Goal: Book appointment/travel/reservation

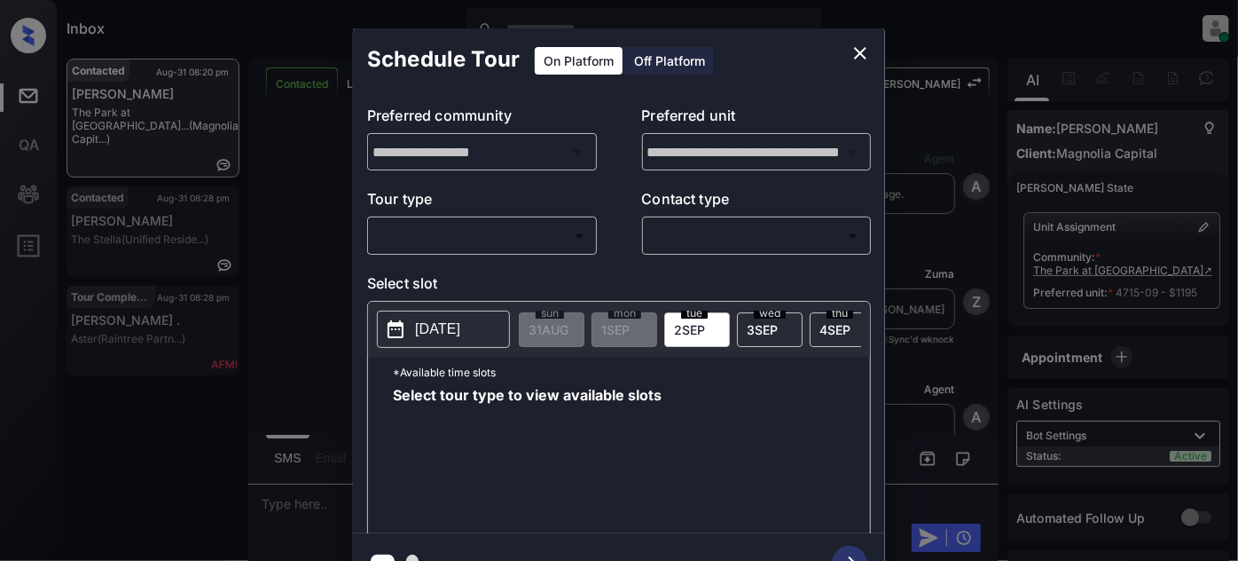
scroll to position [1700, 0]
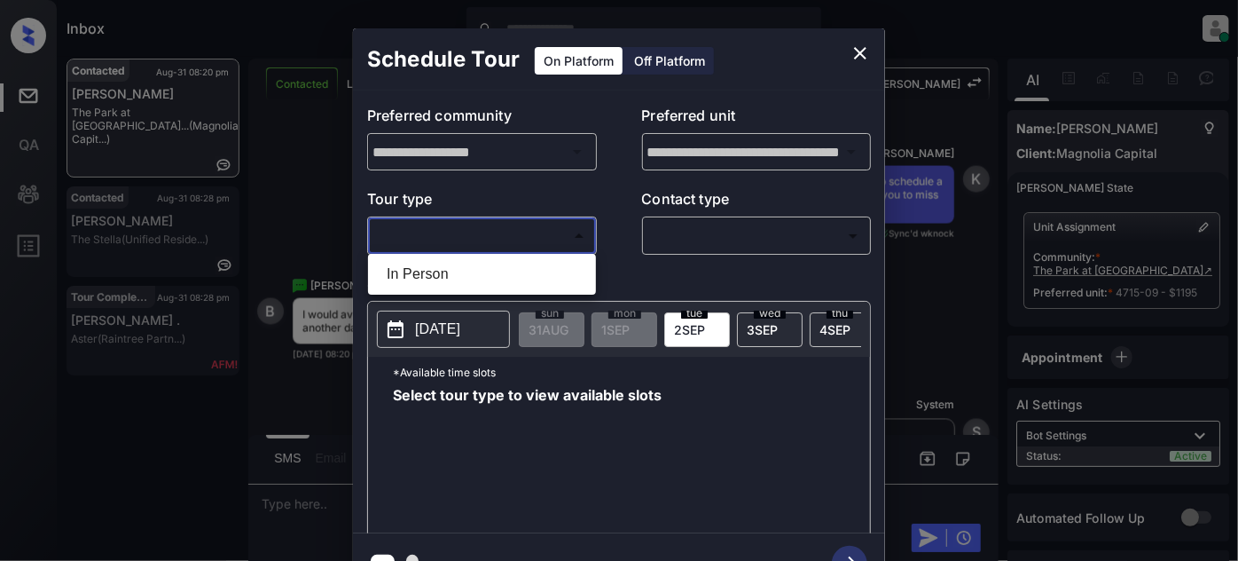
click at [485, 233] on body "Inbox Juan Carlos Manantan Online Set yourself offline Set yourself on break Pr…" at bounding box center [619, 280] width 1238 height 561
click at [437, 286] on li "In Person" at bounding box center [482, 274] width 219 height 32
type input "********"
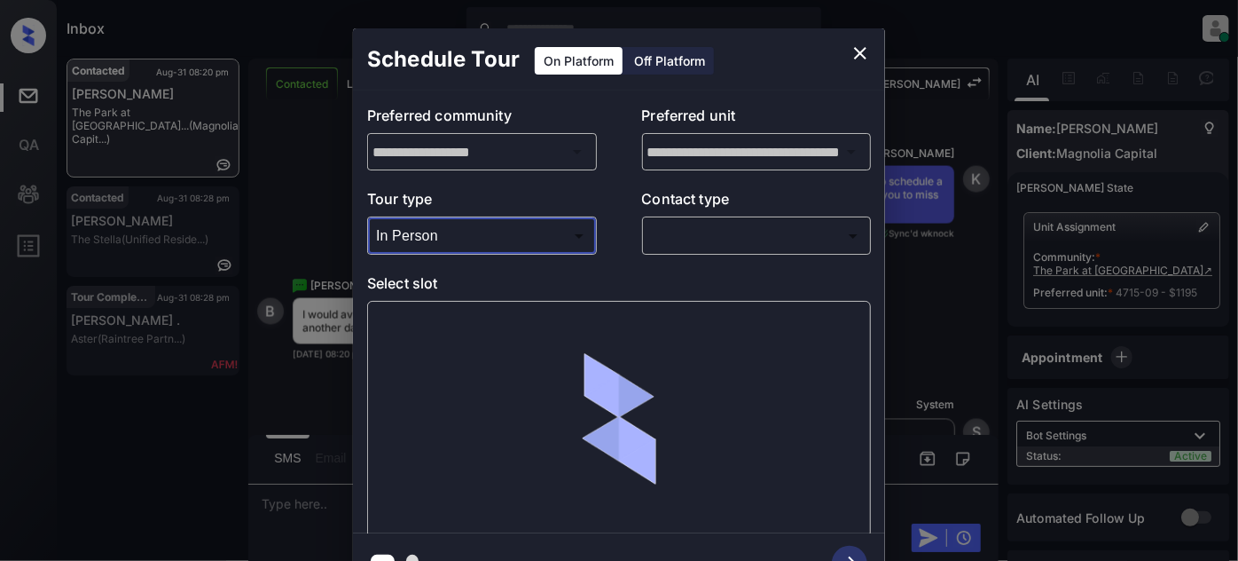
click at [799, 225] on body "Inbox Juan Carlos Manantan Online Set yourself offline Set yourself on break Pr…" at bounding box center [619, 280] width 1238 height 561
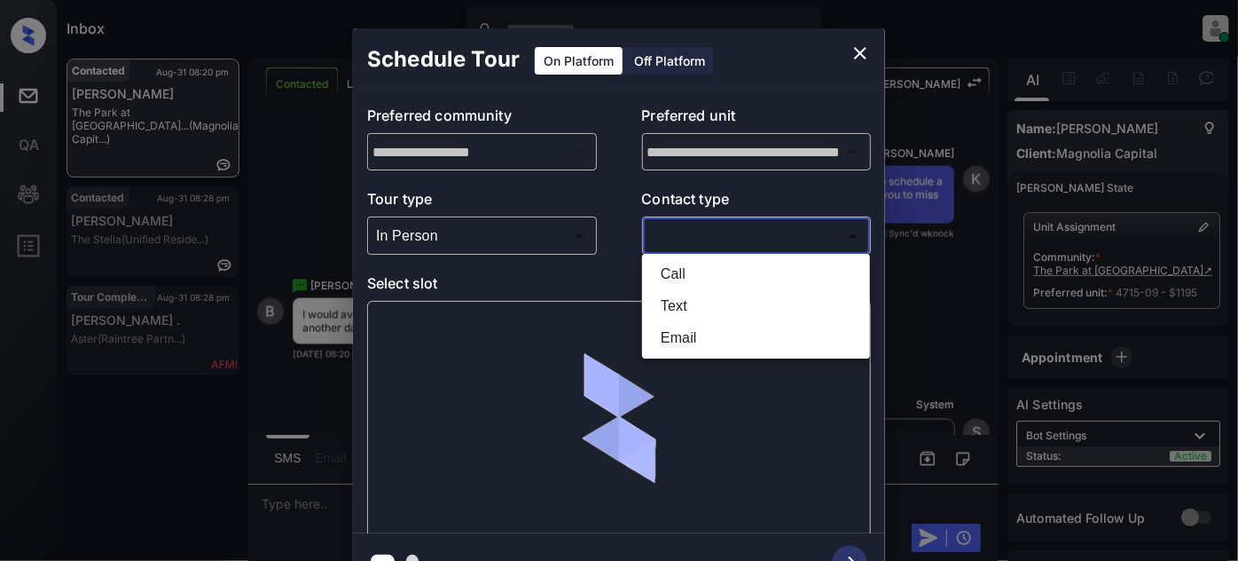
click at [697, 305] on li "Text" at bounding box center [756, 306] width 219 height 32
type input "****"
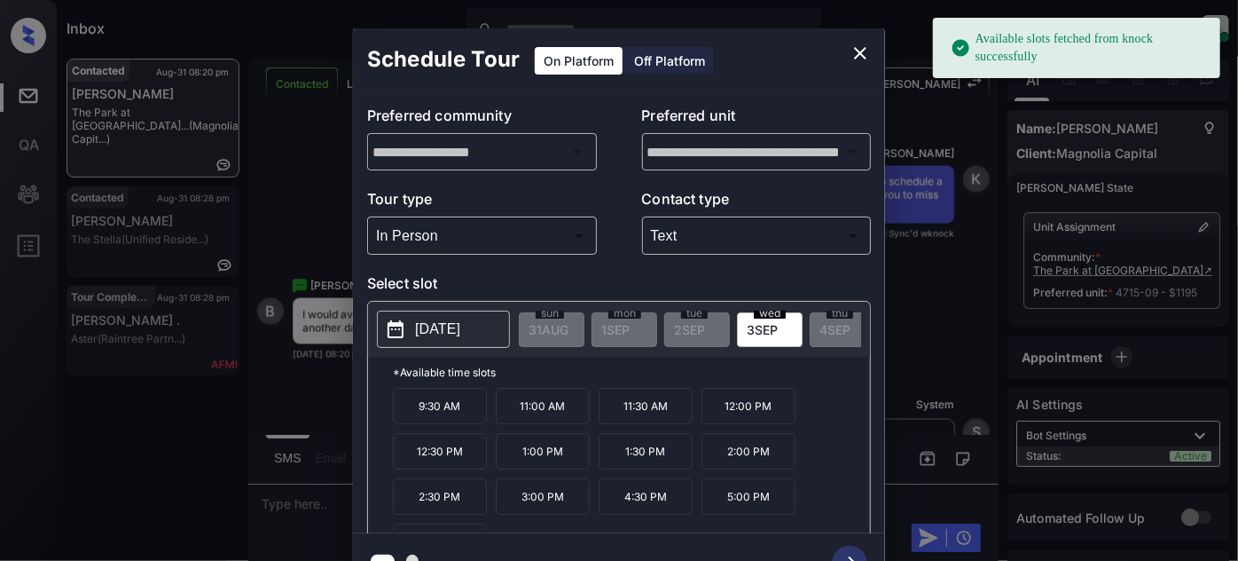
click at [455, 326] on p "2025-09-03" at bounding box center [437, 328] width 45 height 21
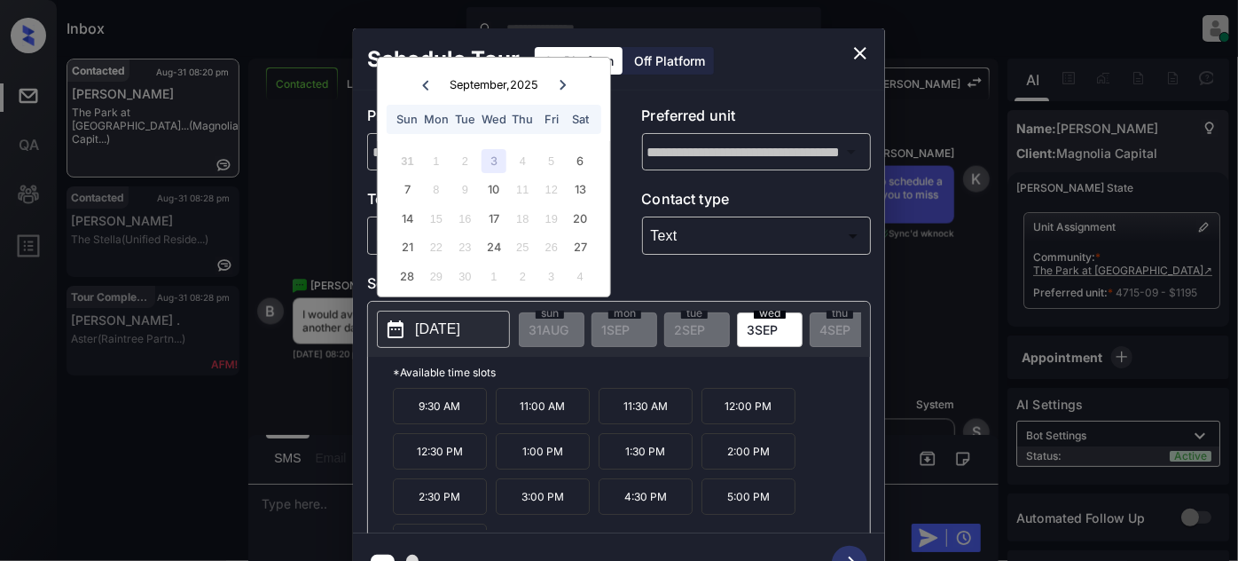
click at [851, 43] on icon "close" at bounding box center [860, 53] width 21 height 21
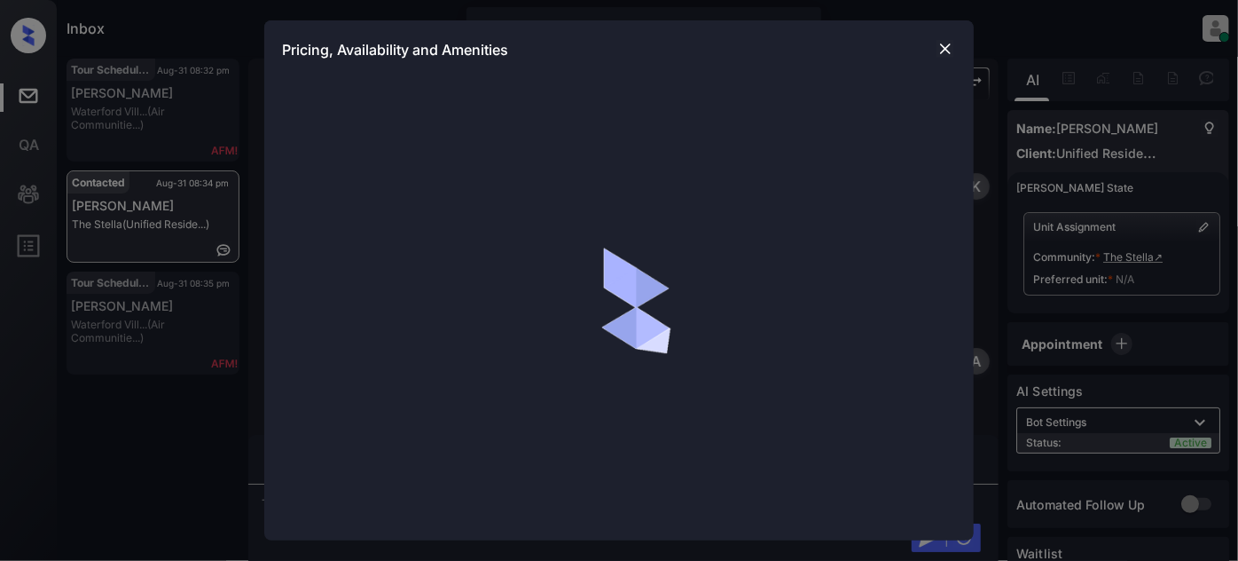
scroll to position [1597, 0]
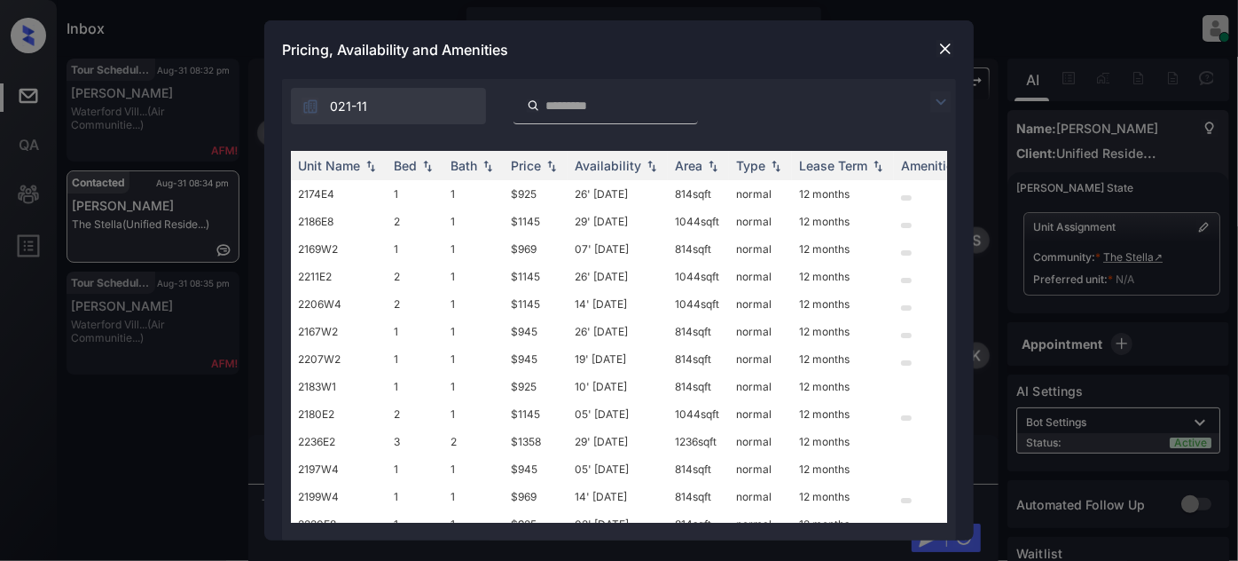
click at [939, 100] on img at bounding box center [940, 101] width 21 height 21
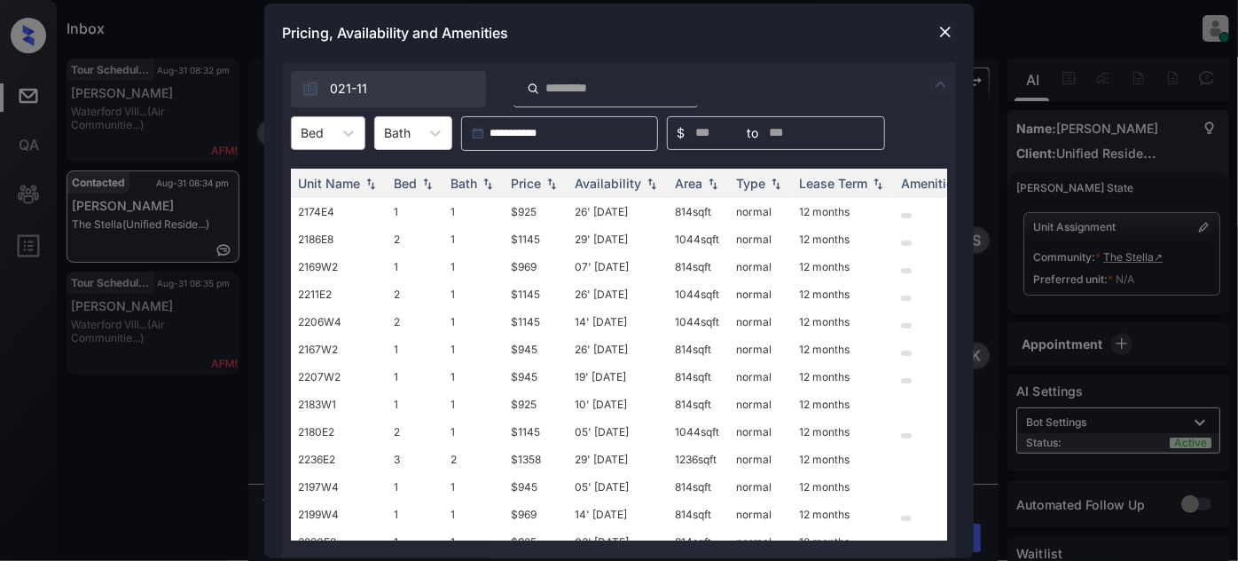
click at [315, 135] on div at bounding box center [312, 132] width 23 height 19
click at [316, 181] on div "1" at bounding box center [328, 177] width 75 height 32
click at [536, 181] on div "Price" at bounding box center [526, 183] width 30 height 15
click at [611, 235] on td "27' Aug 25" at bounding box center [618, 238] width 100 height 27
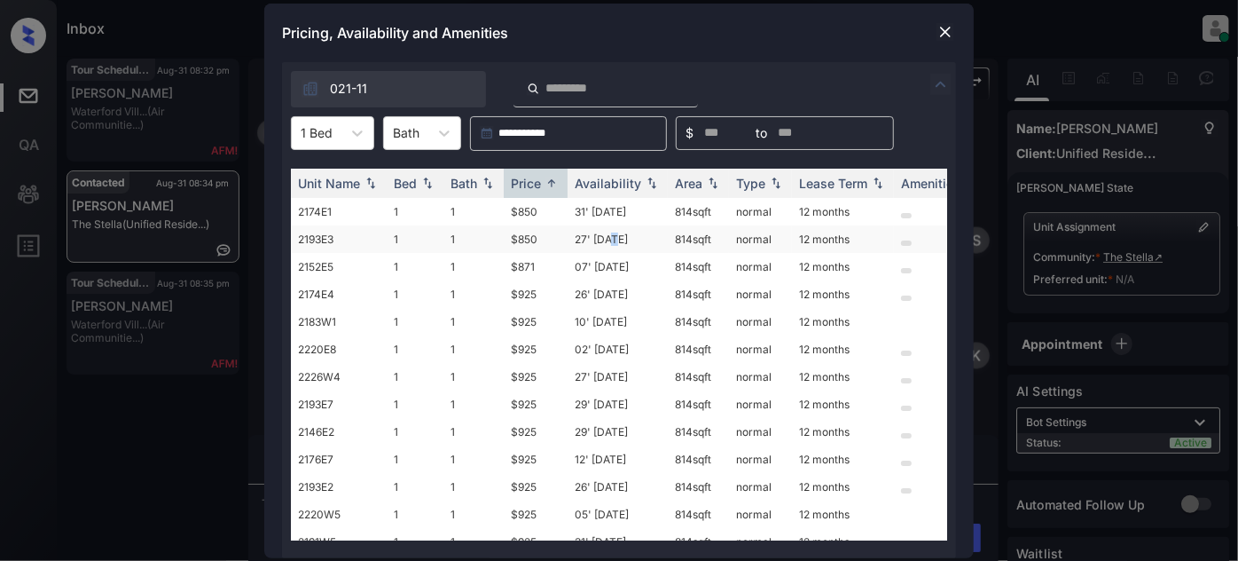
click at [611, 235] on td "27' Aug 25" at bounding box center [618, 238] width 100 height 27
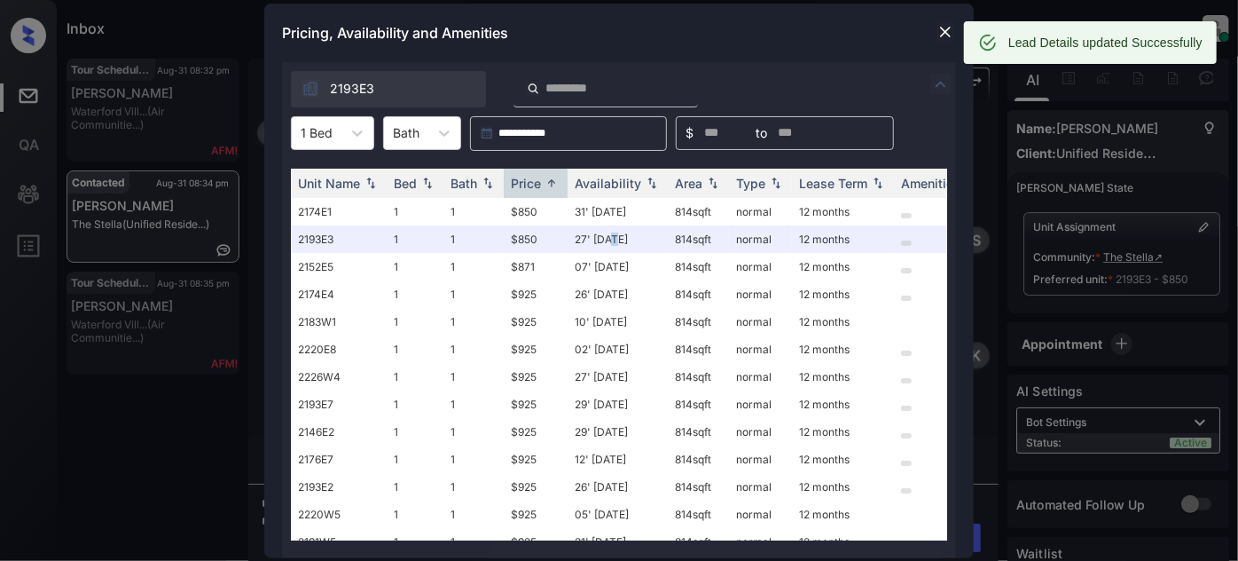
click at [941, 30] on img at bounding box center [946, 32] width 18 height 18
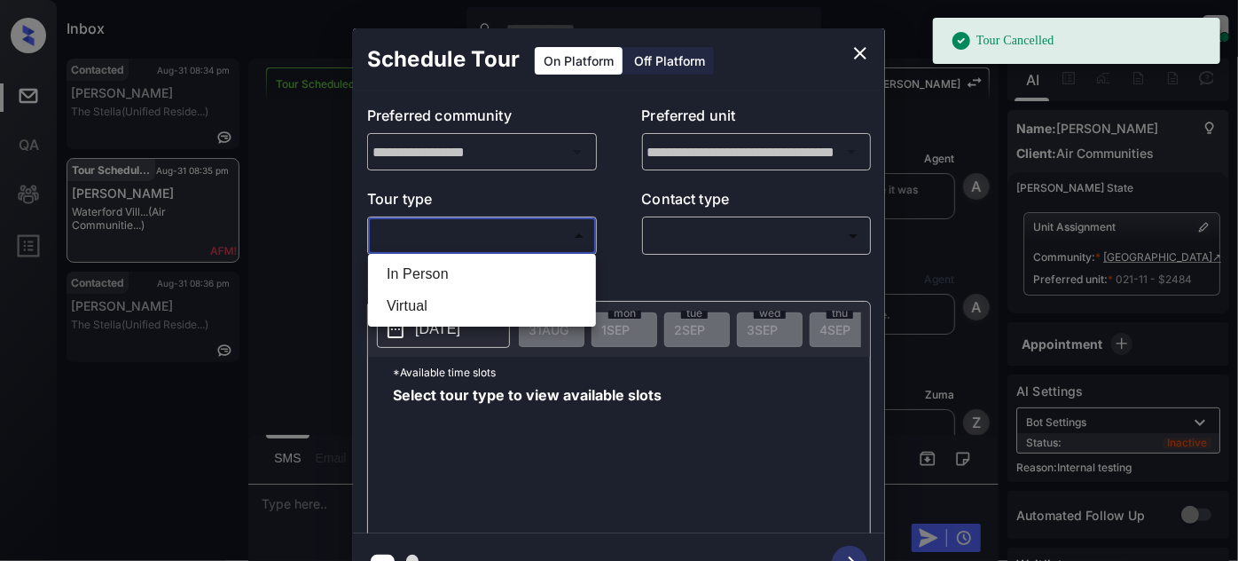
scroll to position [10611, 0]
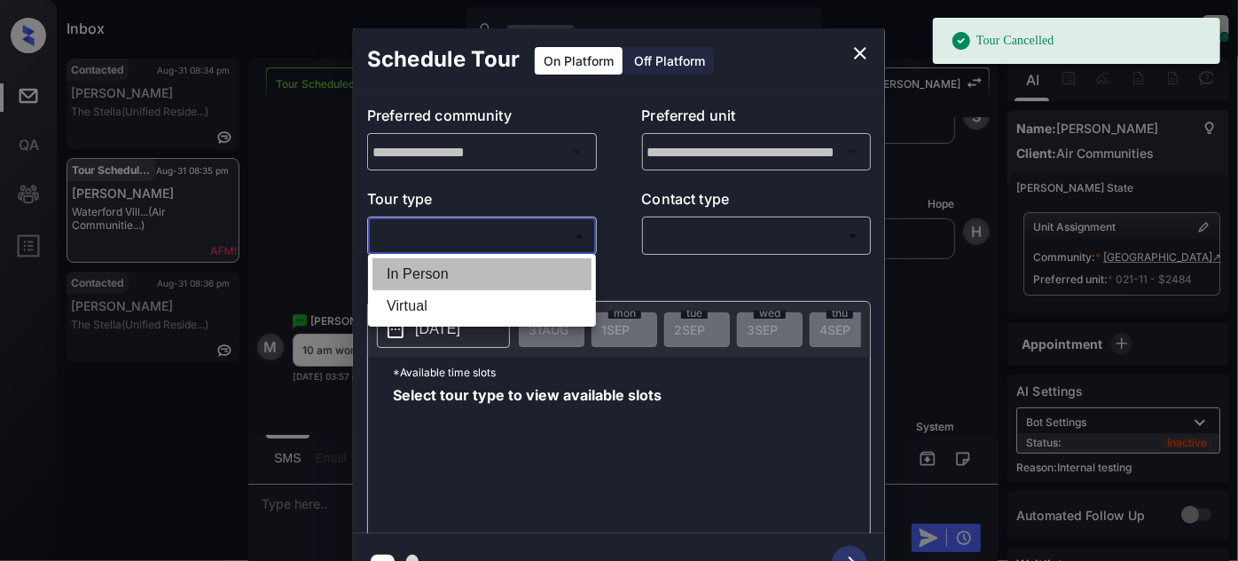
click at [440, 270] on li "In Person" at bounding box center [482, 274] width 219 height 32
type input "********"
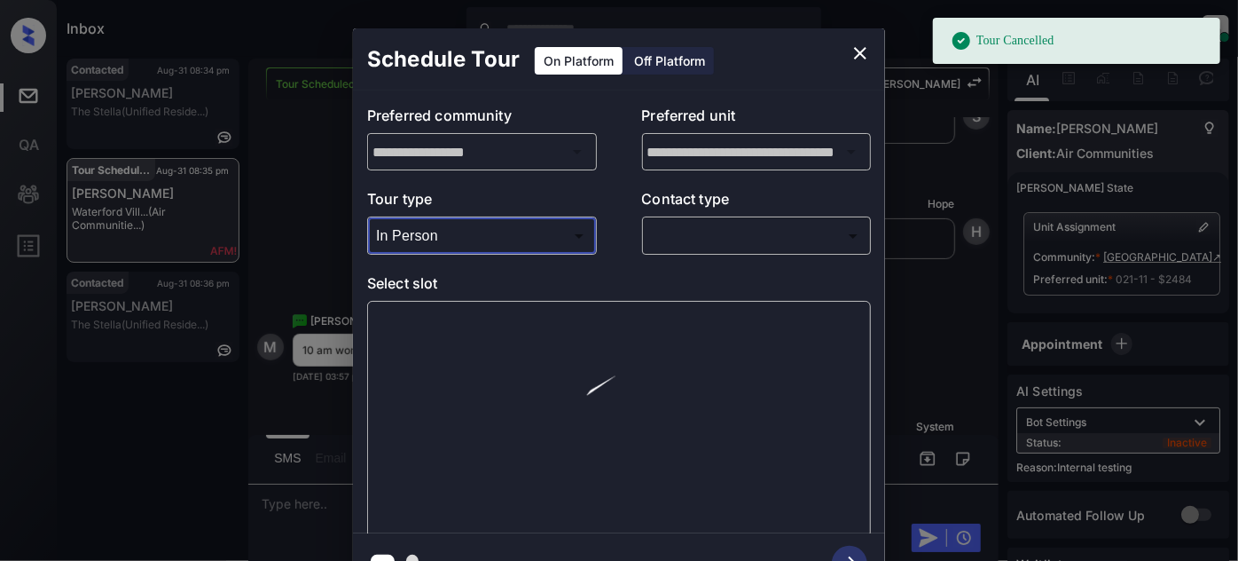
click at [725, 229] on body "Tour Cancelled Inbox Juan Carlos Manantan Online Set yourself offline Set yours…" at bounding box center [619, 280] width 1238 height 561
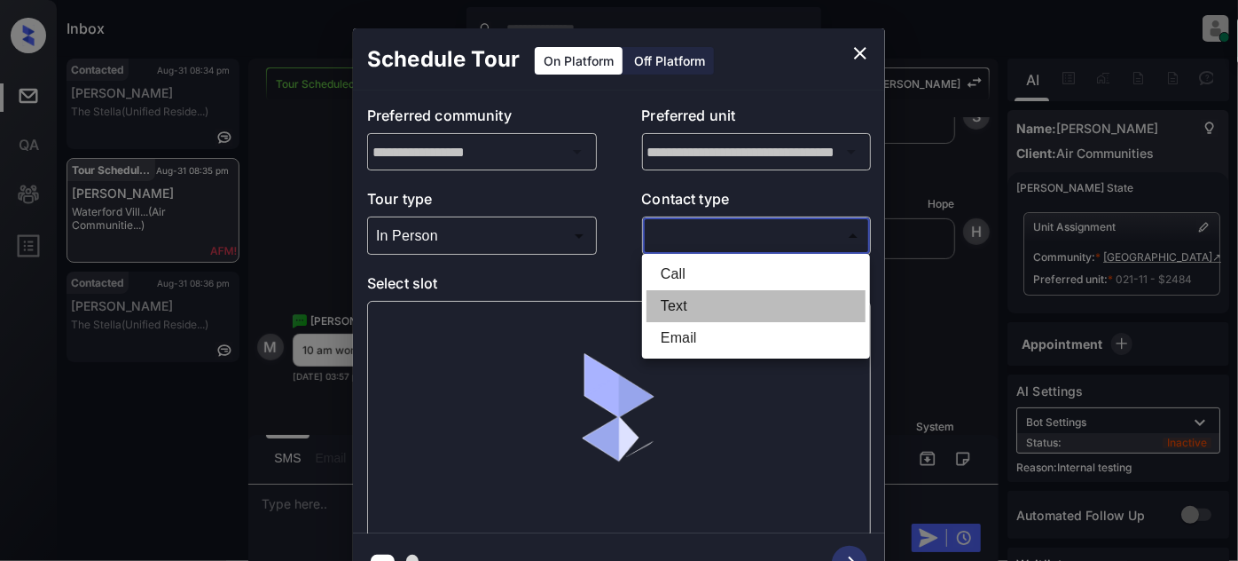
click at [669, 301] on li "Text" at bounding box center [756, 306] width 219 height 32
type input "****"
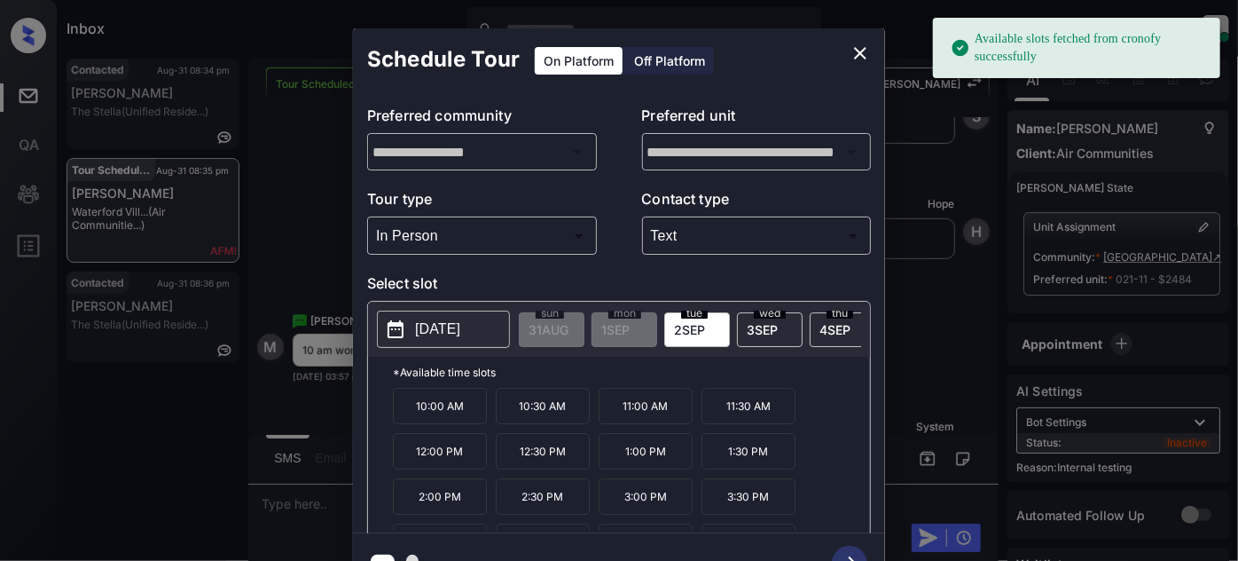
click at [741, 333] on div "wed 3 SEP" at bounding box center [770, 329] width 66 height 35
click at [436, 413] on p "10:00 AM" at bounding box center [440, 406] width 94 height 36
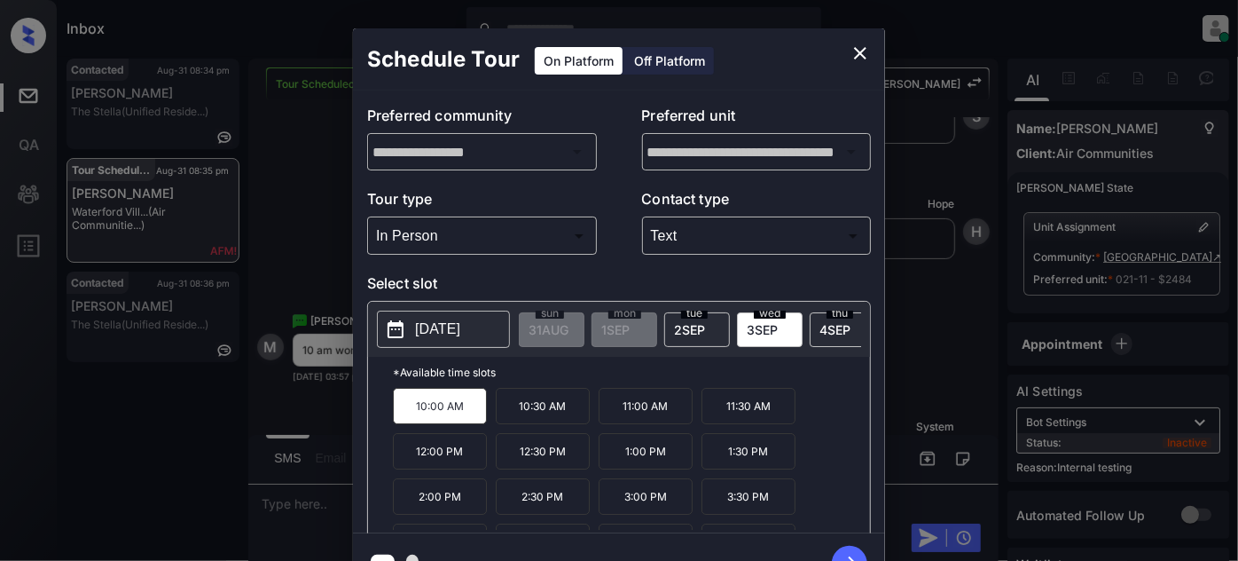
click at [852, 550] on icon "button" at bounding box center [849, 562] width 35 height 35
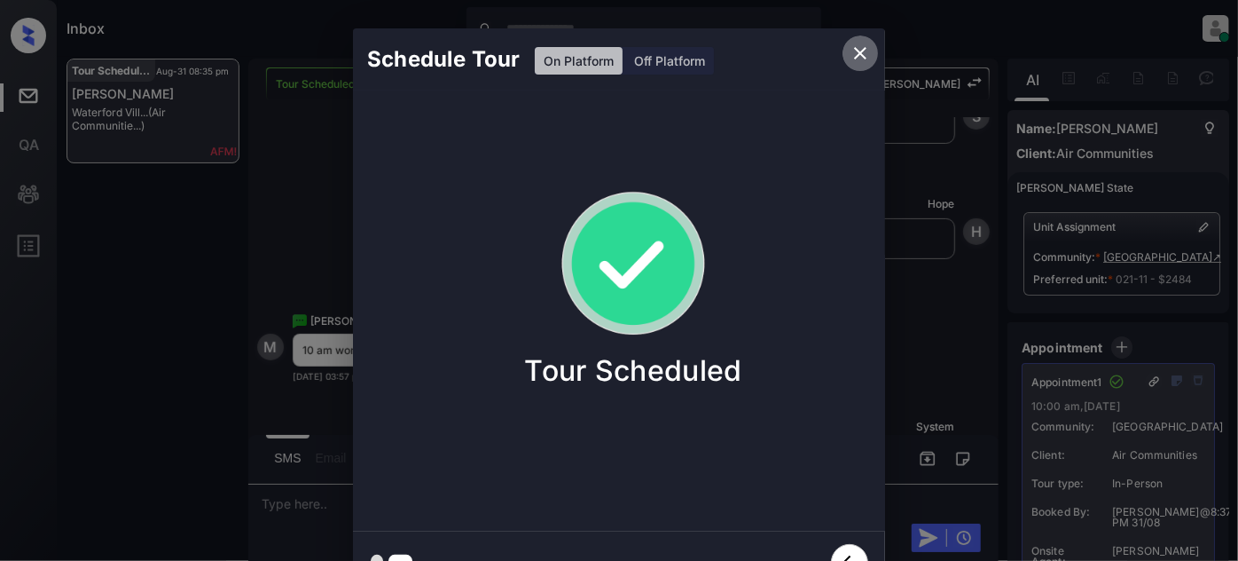
click at [864, 51] on icon "close" at bounding box center [860, 53] width 21 height 21
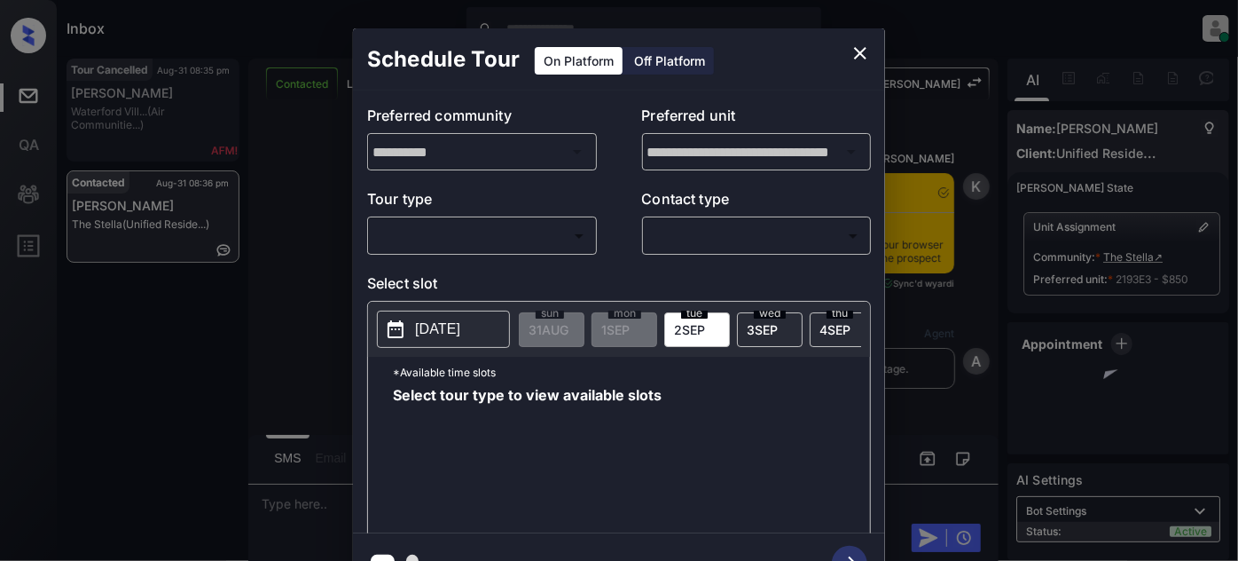
scroll to position [561, 0]
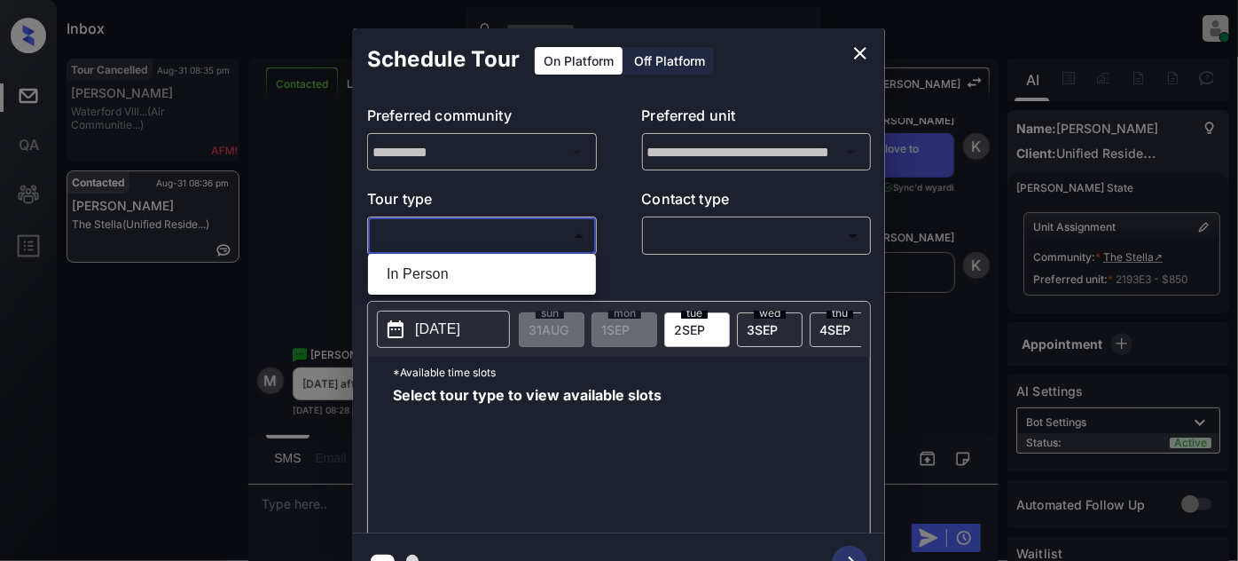
click at [522, 231] on body "Inbox Juan Carlos Manantan Online Set yourself offline Set yourself on break Pr…" at bounding box center [619, 280] width 1238 height 561
click at [442, 273] on li "In Person" at bounding box center [482, 274] width 219 height 32
type input "********"
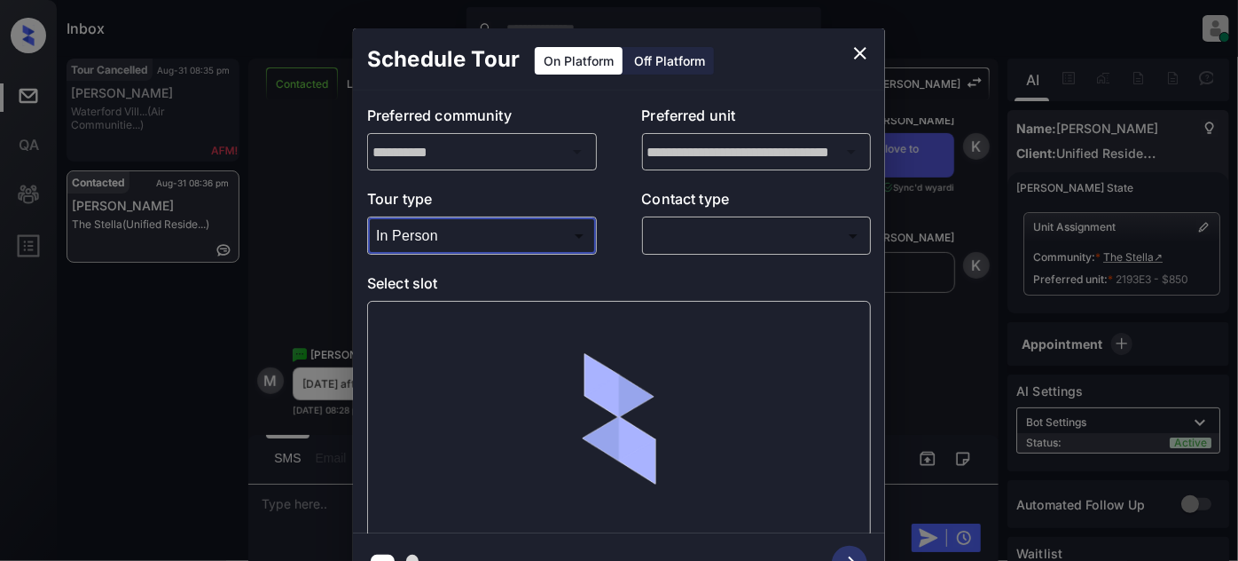
click at [702, 247] on body "Inbox Juan Carlos Manantan Online Set yourself offline Set yourself on break Pr…" at bounding box center [619, 280] width 1238 height 561
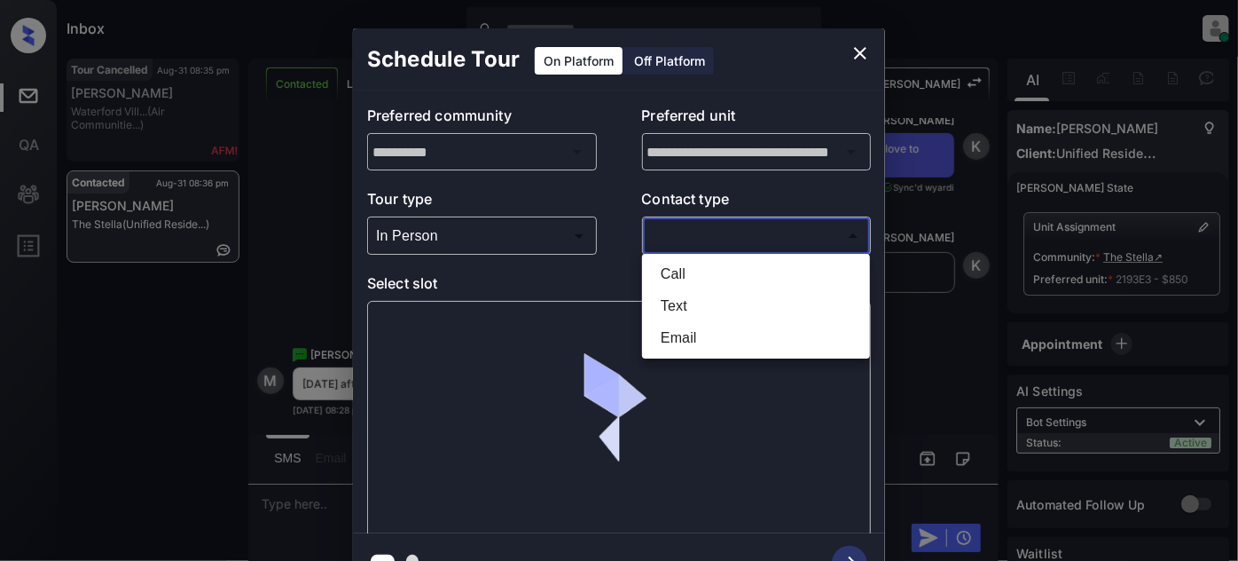
click at [674, 307] on li "Text" at bounding box center [756, 306] width 219 height 32
type input "****"
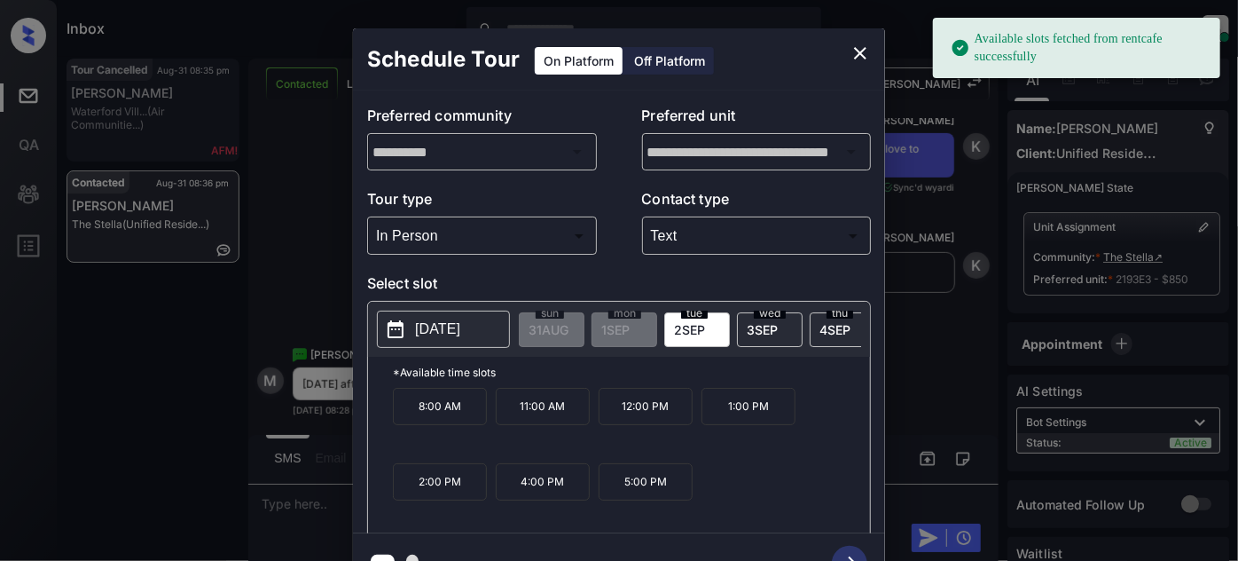
click at [444, 326] on p "[DATE]" at bounding box center [437, 328] width 45 height 21
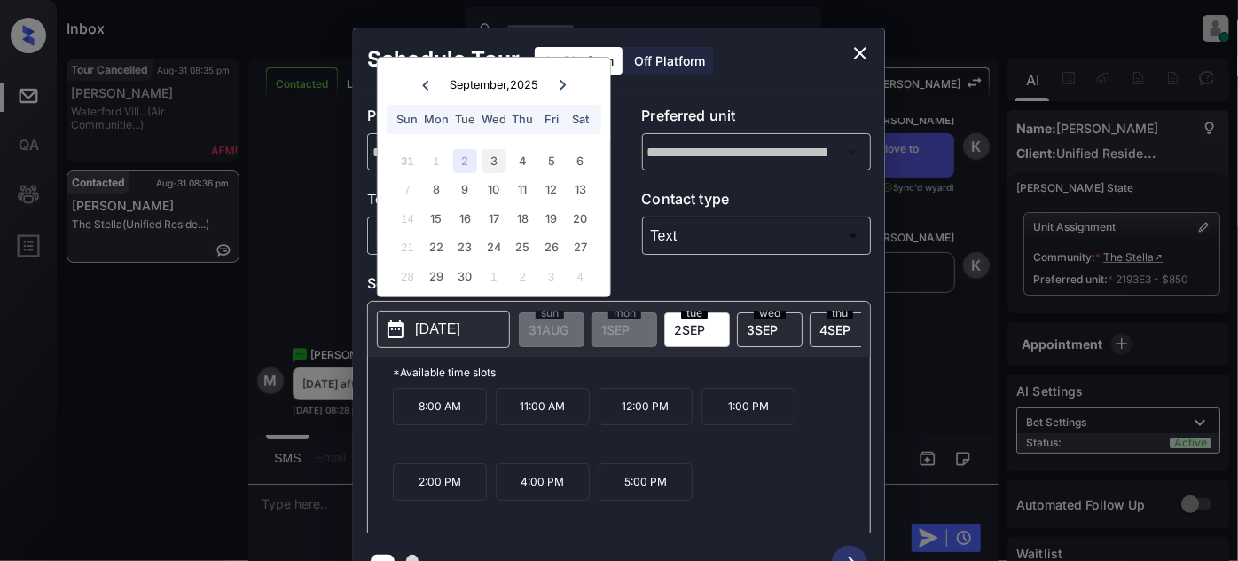
click at [493, 154] on div "3" at bounding box center [494, 161] width 24 height 24
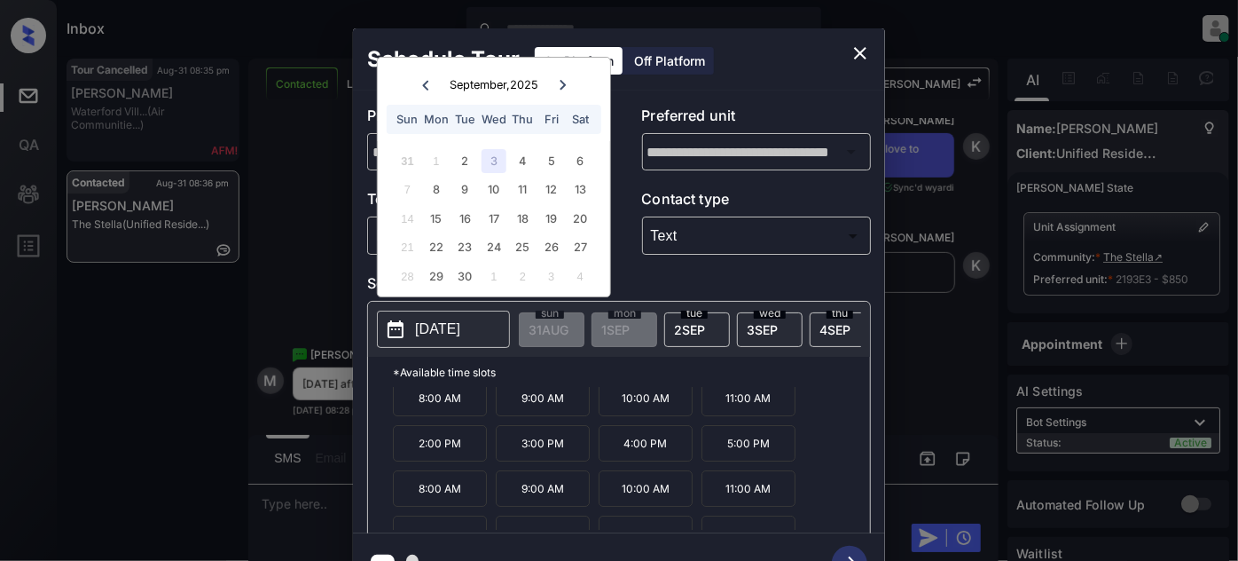
scroll to position [27, 0]
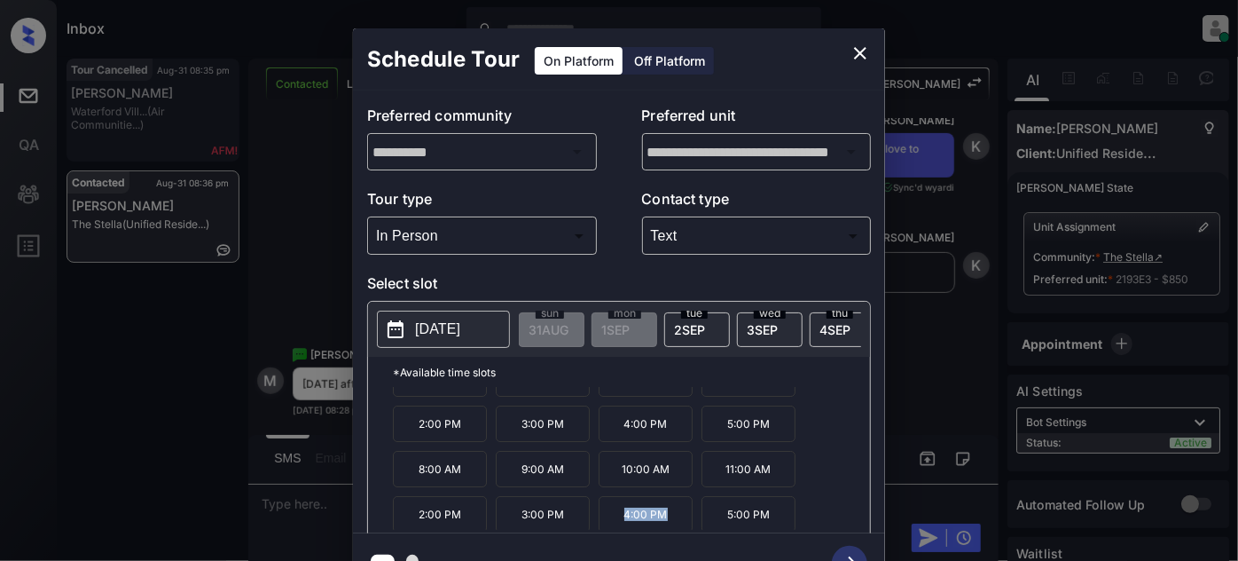
drag, startPoint x: 620, startPoint y: 517, endPoint x: 724, endPoint y: 475, distance: 111.8
click at [691, 520] on div "8:00 AM 9:00 AM 10:00 AM 11:00 AM 2:00 PM 3:00 PM 4:00 PM 5:00 PM 8:00 AM 9:00 …" at bounding box center [631, 459] width 477 height 142
copy p "4:00 PM"
click at [852, 56] on icon "close" at bounding box center [860, 53] width 21 height 21
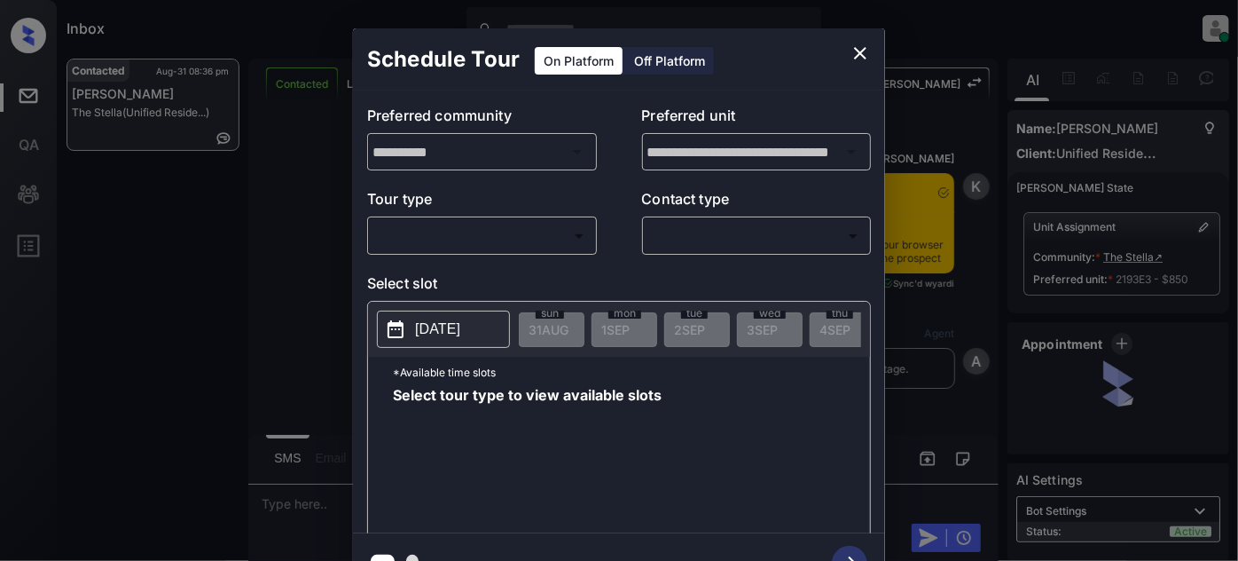
scroll to position [2715, 0]
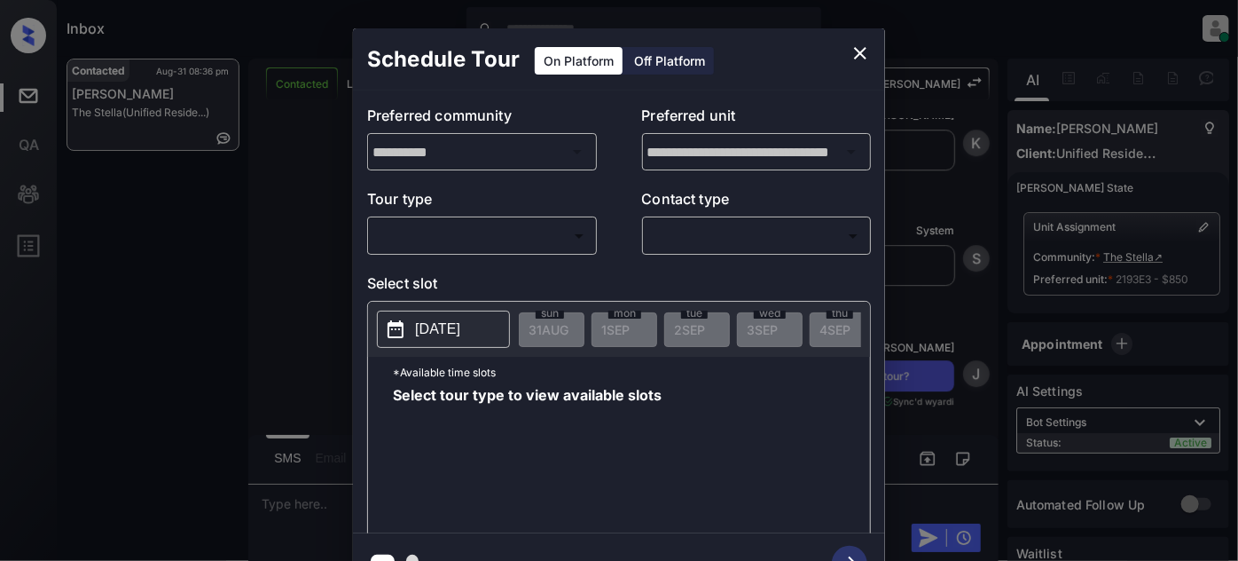
drag, startPoint x: 504, startPoint y: 218, endPoint x: 680, endPoint y: 124, distance: 200.0
click at [504, 219] on div "​ ​" at bounding box center [482, 235] width 230 height 38
click at [860, 48] on icon "close" at bounding box center [860, 53] width 21 height 21
